Goal: Task Accomplishment & Management: Manage account settings

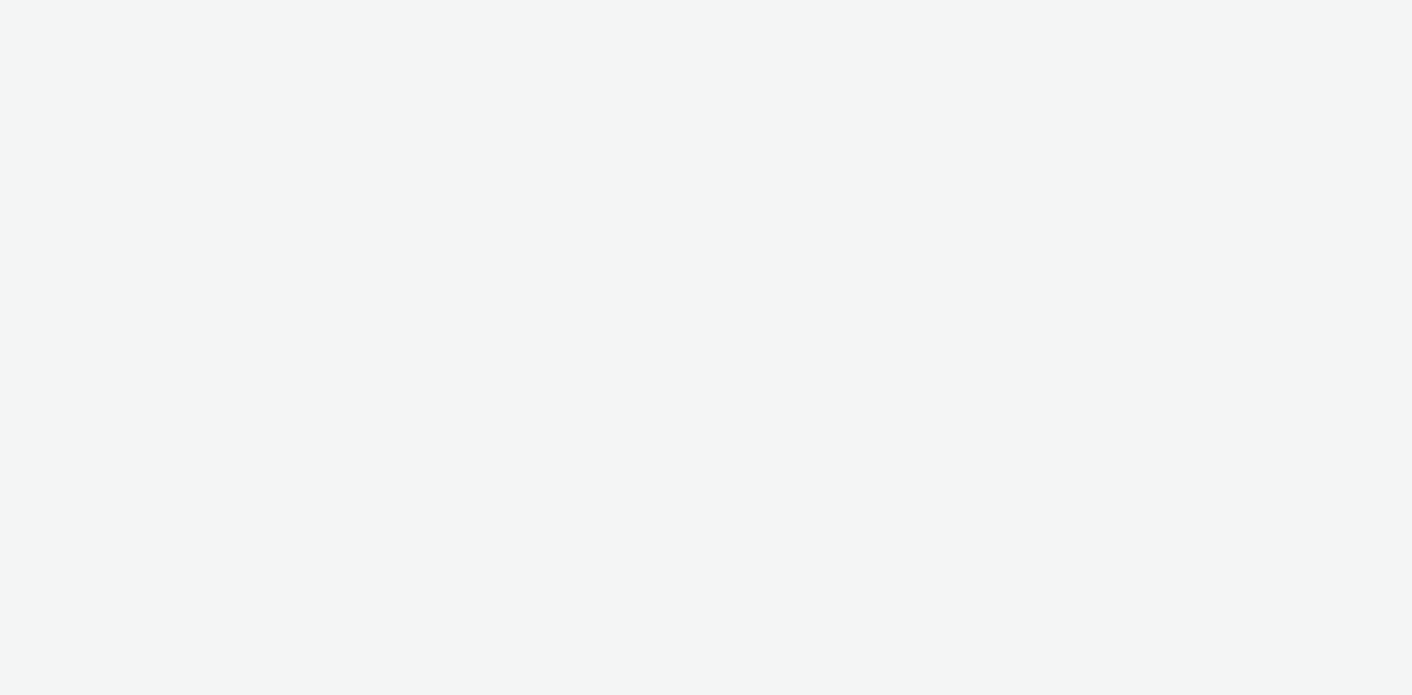
select select "d07aba32-d775-4fed-a722-f10c6504dd64"
select select "f97d6638-e0a1-4f7a-bf46-55015878e29e"
select select "d07aba32-d775-4fed-a722-f10c6504dd64"
select select "f97d6638-e0a1-4f7a-bf46-55015878e29e"
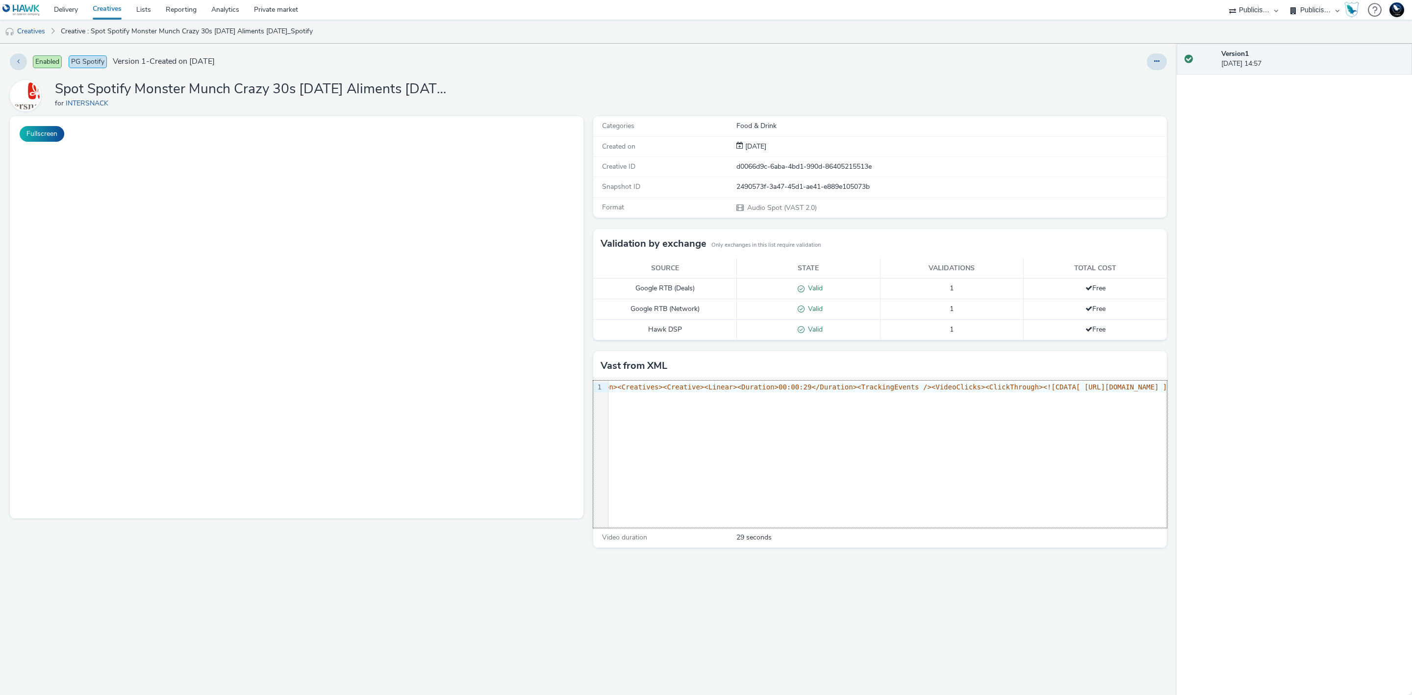
scroll to position [0, 837]
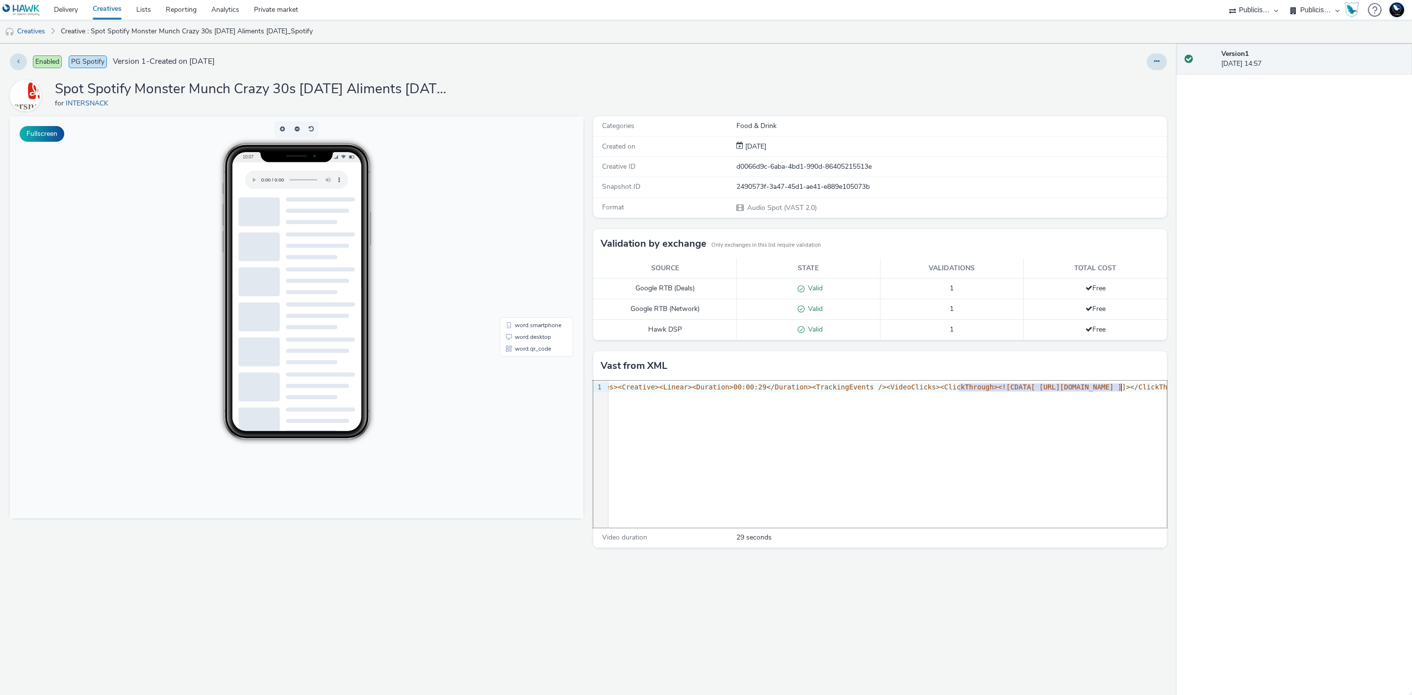
drag, startPoint x: 961, startPoint y: 386, endPoint x: 1121, endPoint y: 390, distance: 159.9
